Goal: Communication & Community: Answer question/provide support

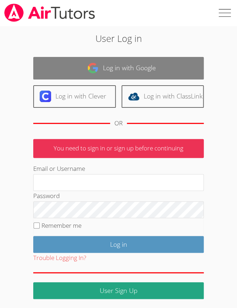
click at [104, 62] on link "Log in with Google" at bounding box center [118, 68] width 171 height 23
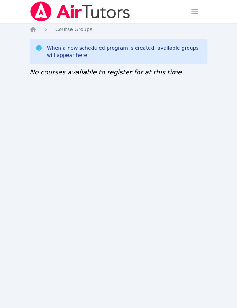
click at [89, 14] on img at bounding box center [80, 11] width 101 height 20
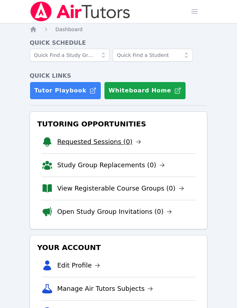
click at [88, 146] on link "Requested Sessions (0)" at bounding box center [99, 142] width 84 height 10
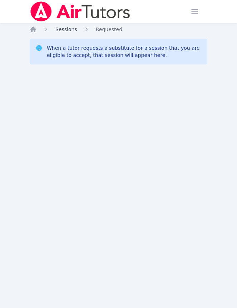
click at [59, 30] on span "Sessions" at bounding box center [66, 29] width 22 height 6
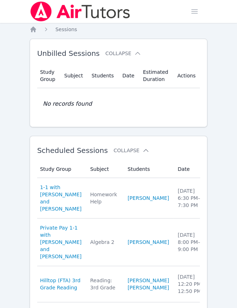
click at [44, 10] on img at bounding box center [80, 11] width 101 height 20
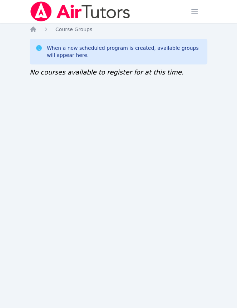
click at [66, 10] on img at bounding box center [80, 11] width 101 height 20
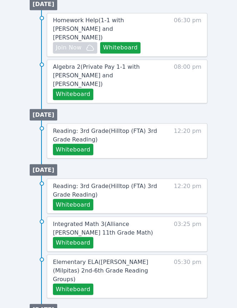
scroll to position [394, 0]
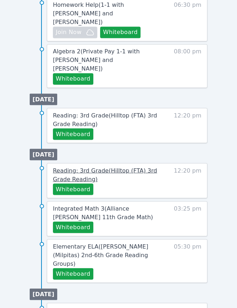
click at [115, 167] on span "Reading: 3rd Grade ( Hilltop (FTA) 3rd Grade Reading )" at bounding box center [105, 174] width 104 height 15
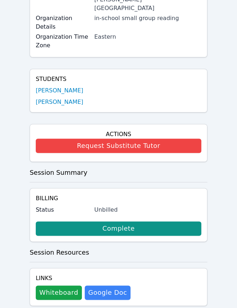
scroll to position [157, 0]
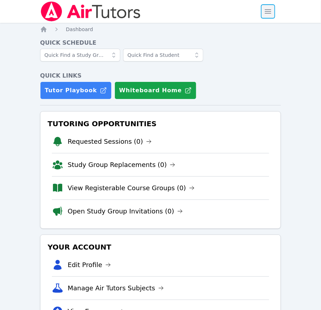
click at [269, 9] on span "button" at bounding box center [268, 12] width 16 height 16
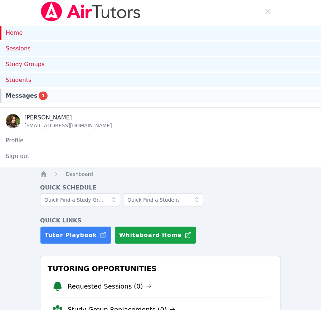
click at [42, 98] on div "Messages 1" at bounding box center [161, 96] width 310 height 9
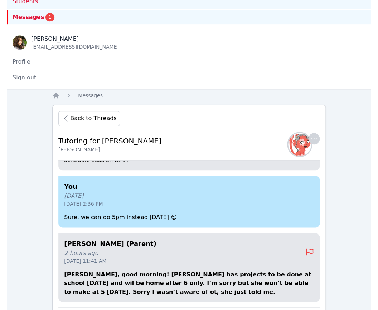
scroll to position [255, 0]
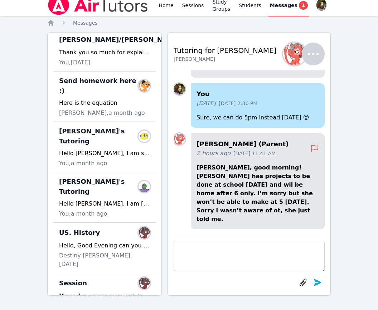
click at [247, 252] on textarea at bounding box center [249, 256] width 151 height 30
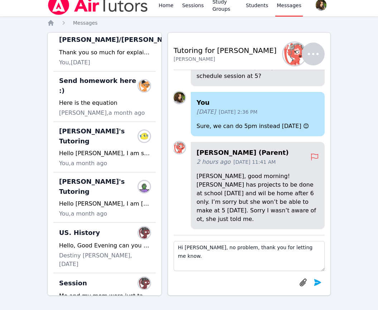
type textarea "Hi [PERSON_NAME], no problem, thank you for letting me know."
